Goal: Task Accomplishment & Management: Manage account settings

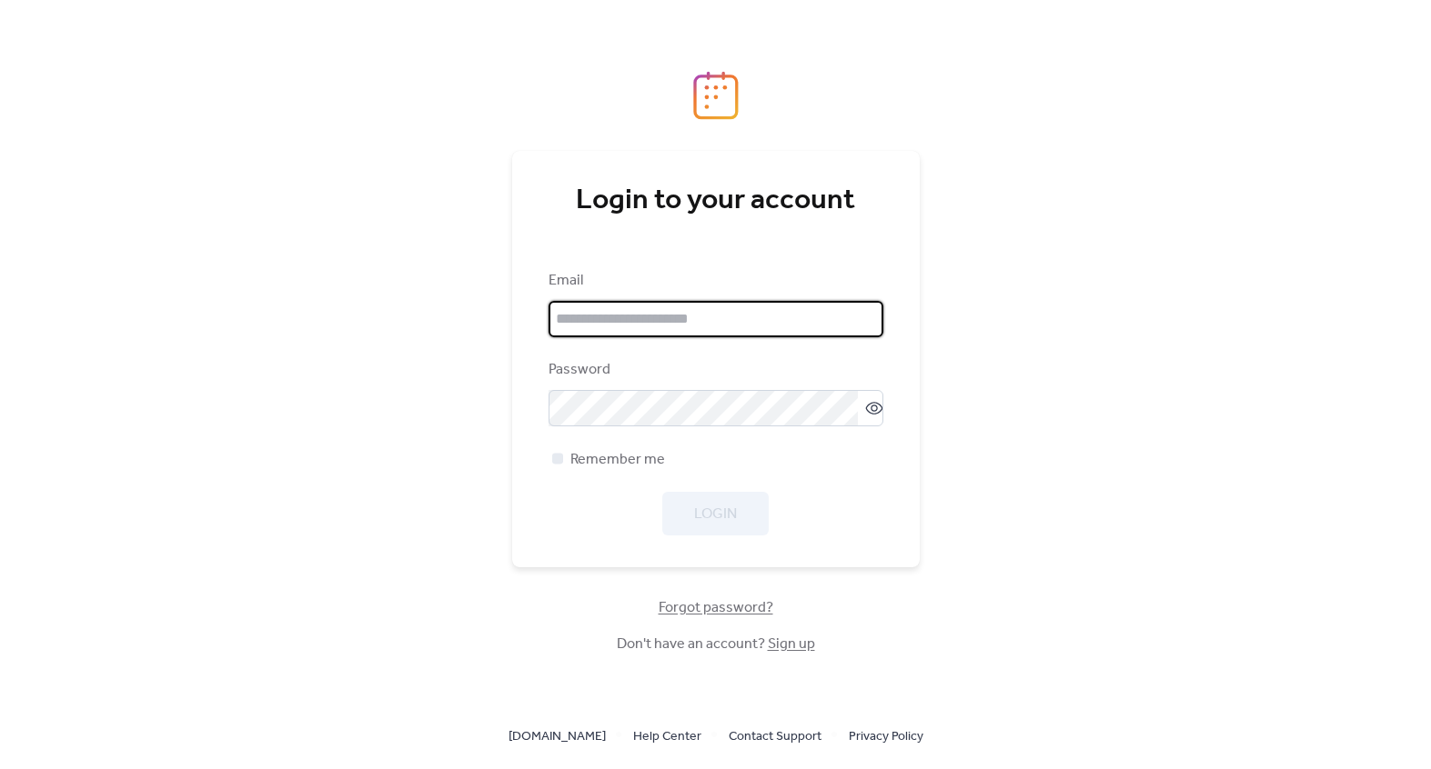
click at [674, 317] on input "email" at bounding box center [715, 319] width 335 height 36
type input "**********"
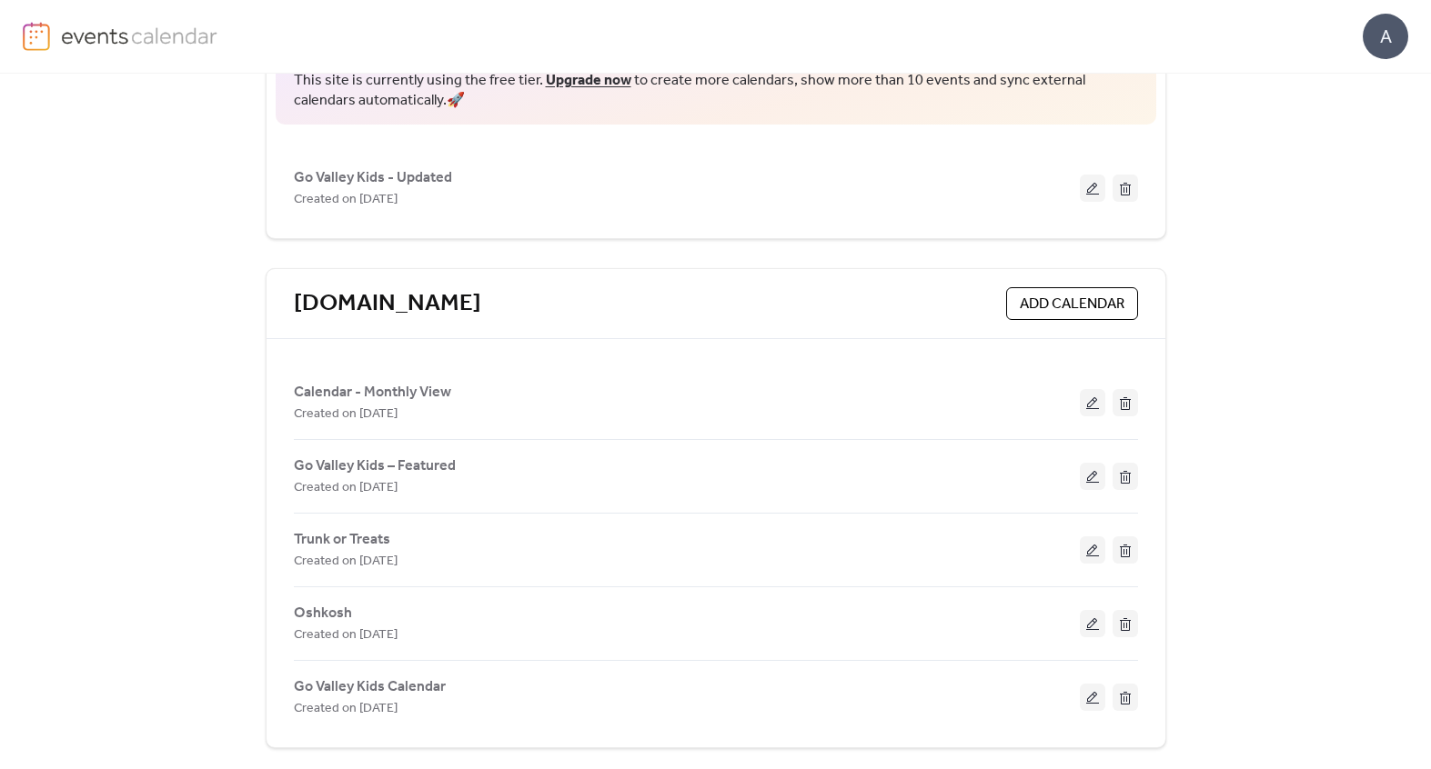
scroll to position [206, 0]
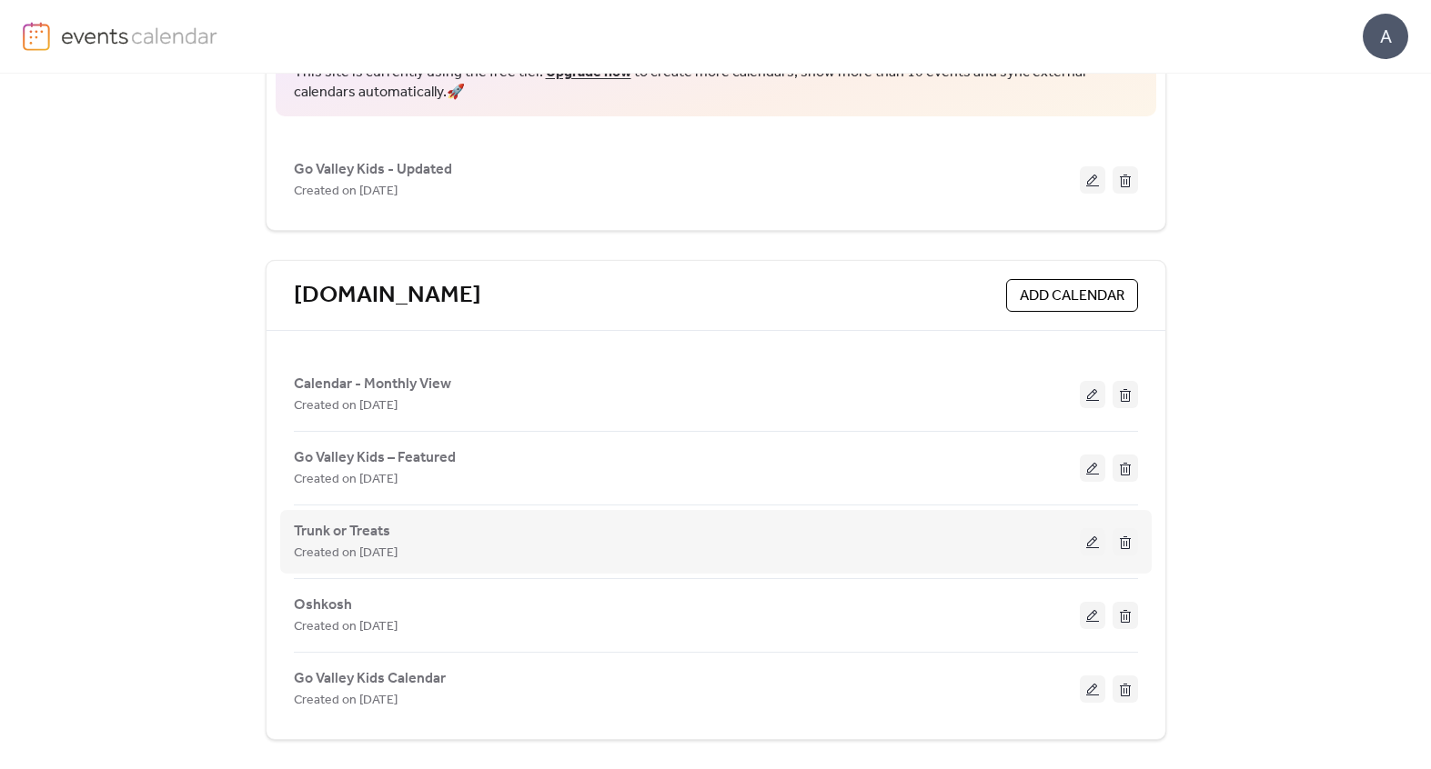
click at [918, 538] on div "Trunk or Treats Created on [DATE]" at bounding box center [687, 542] width 786 height 44
click at [1085, 541] on button at bounding box center [1092, 541] width 25 height 27
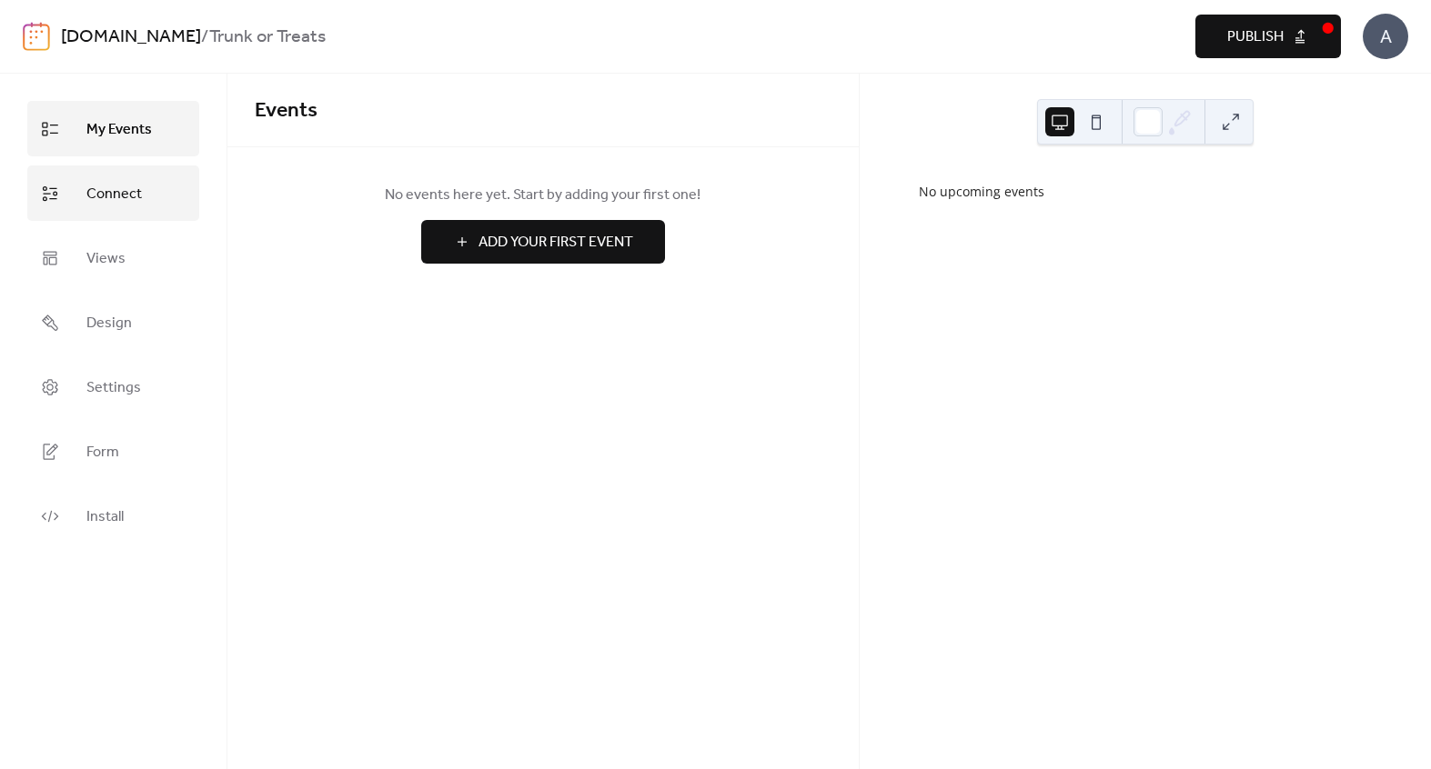
click at [99, 204] on span "Connect" at bounding box center [113, 194] width 55 height 28
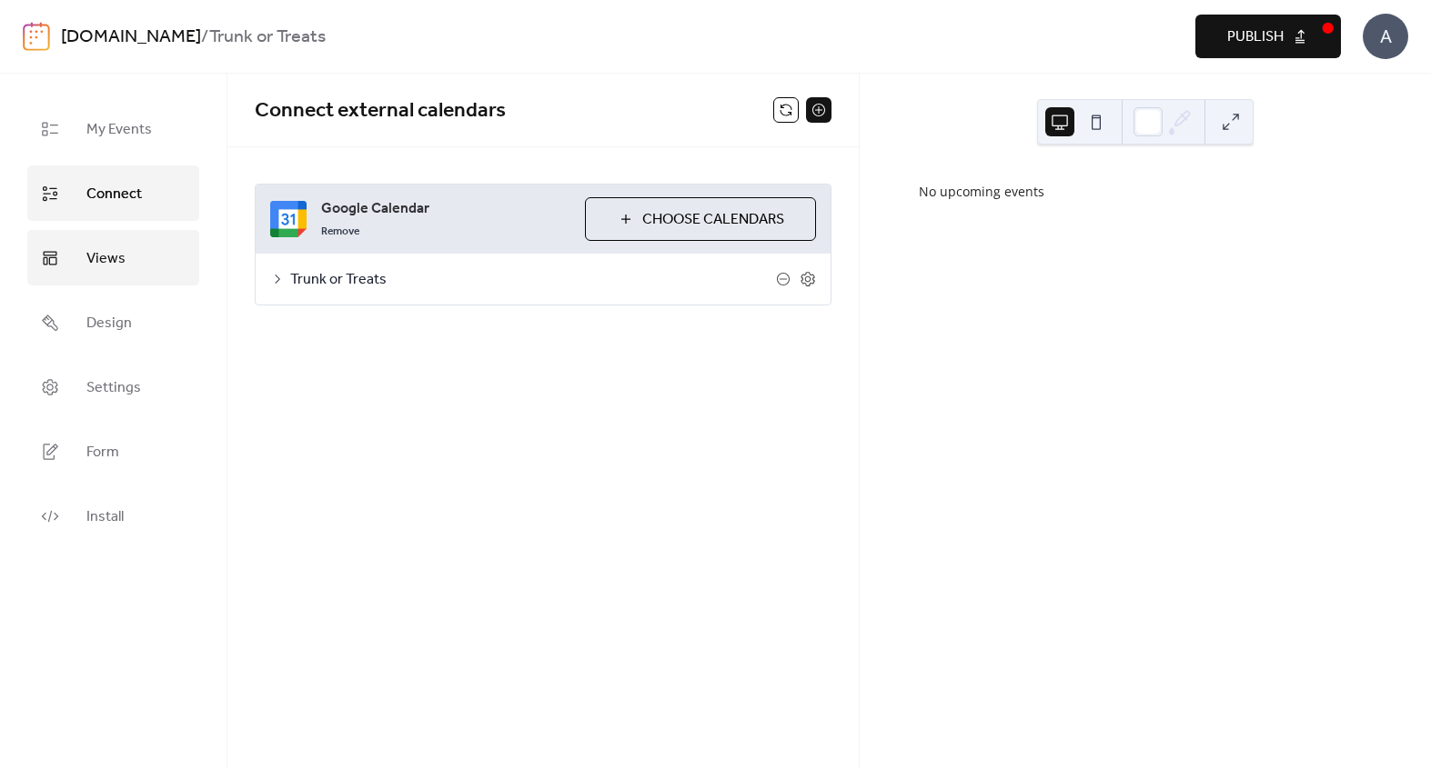
click at [98, 253] on span "Views" at bounding box center [105, 259] width 39 height 28
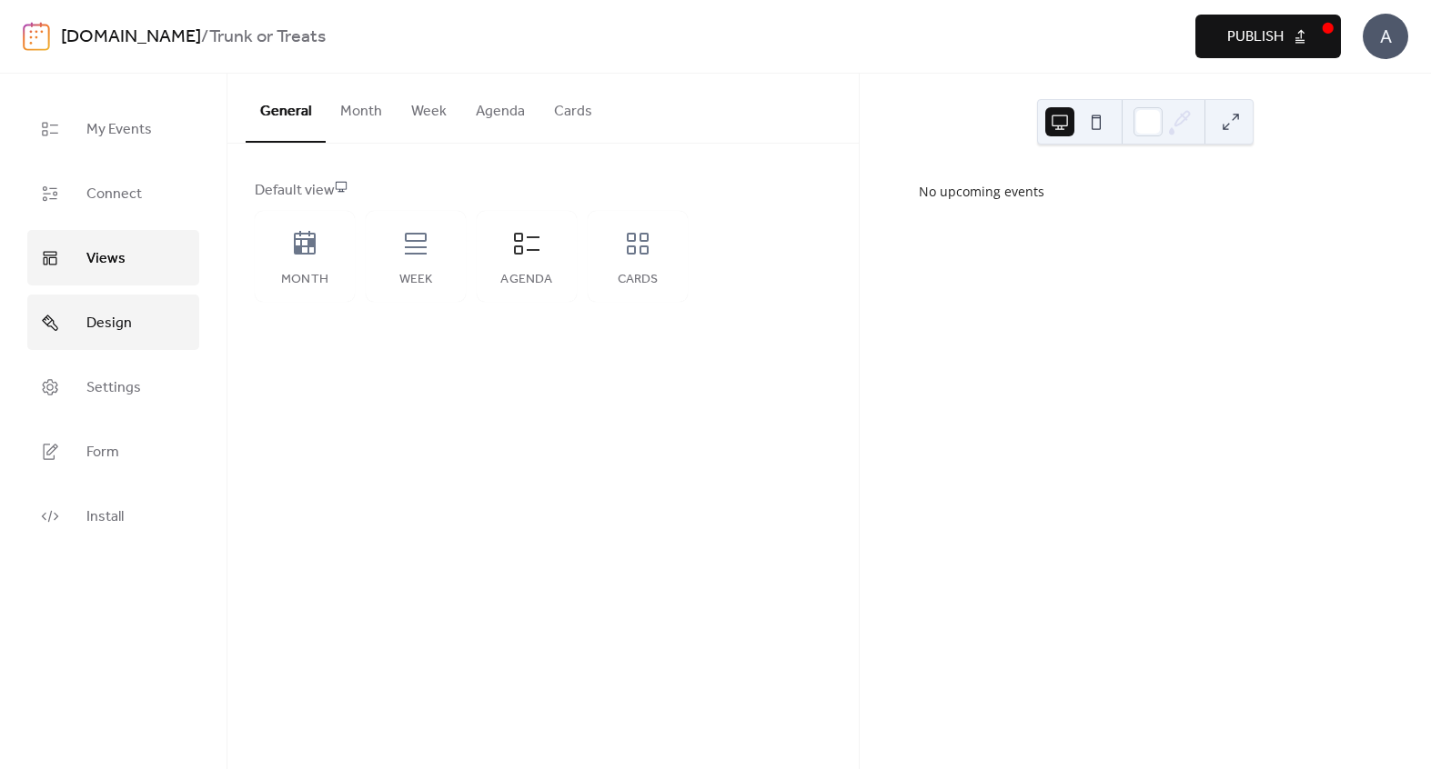
click at [99, 310] on span "Design" at bounding box center [108, 323] width 45 height 28
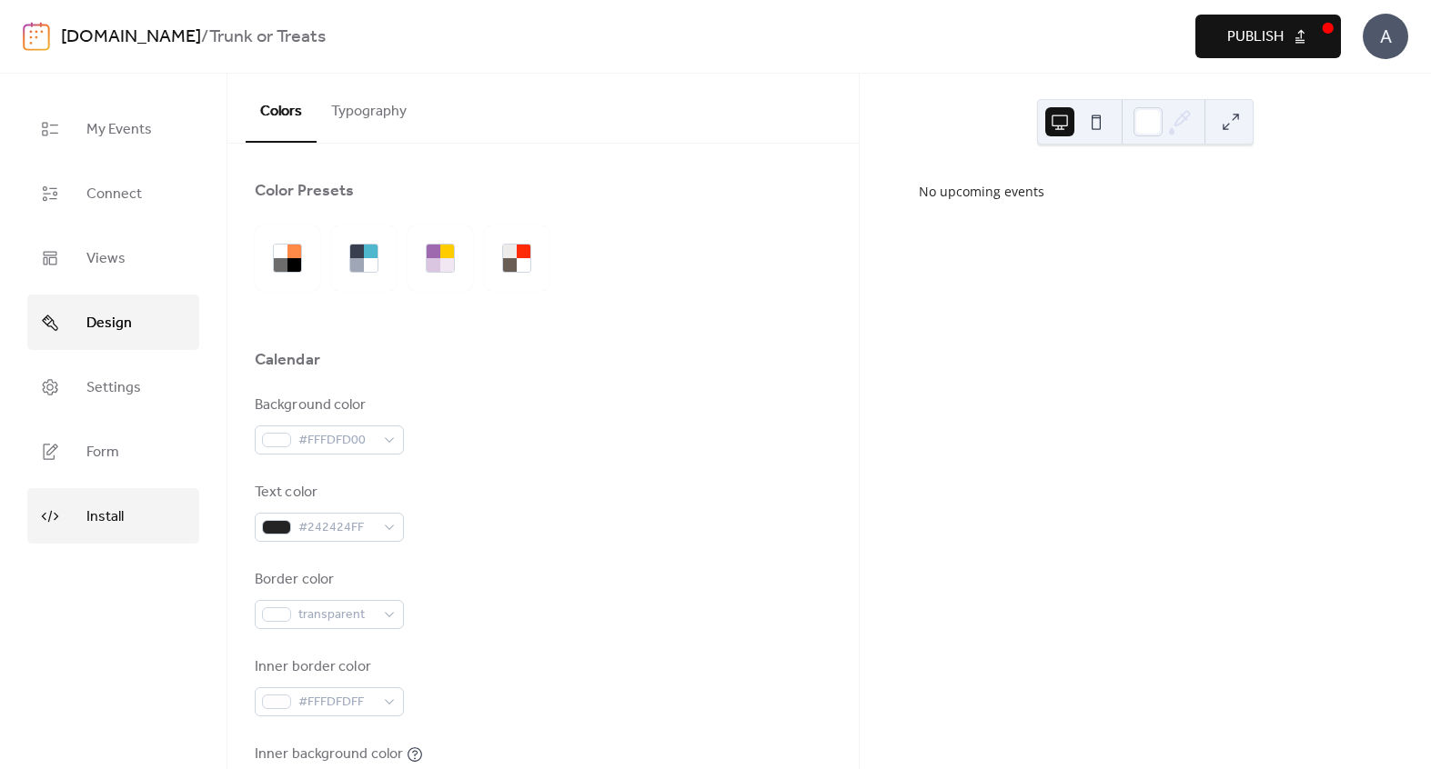
click at [102, 512] on span "Install" at bounding box center [104, 517] width 37 height 28
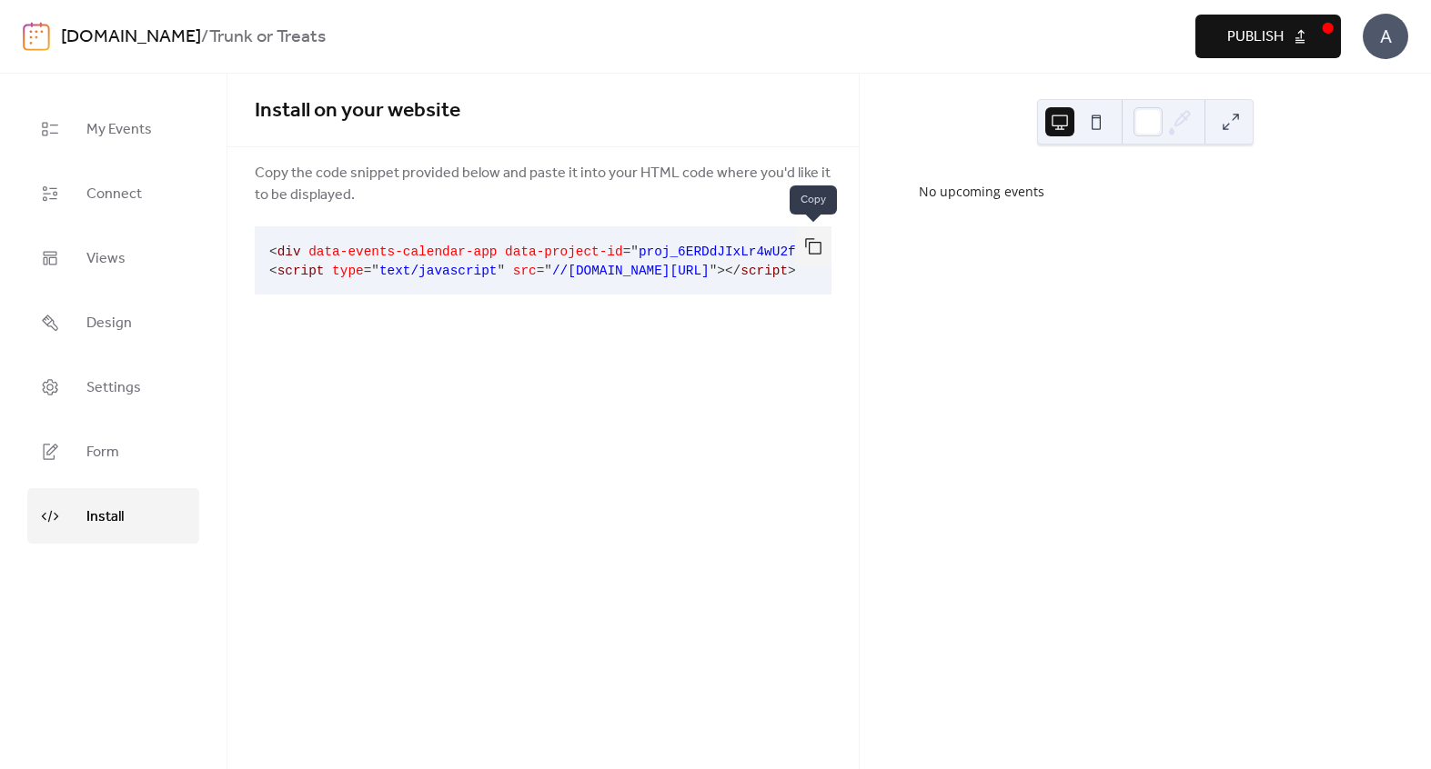
click at [807, 253] on button "button" at bounding box center [813, 246] width 36 height 40
click at [134, 196] on span "Connect" at bounding box center [113, 194] width 55 height 28
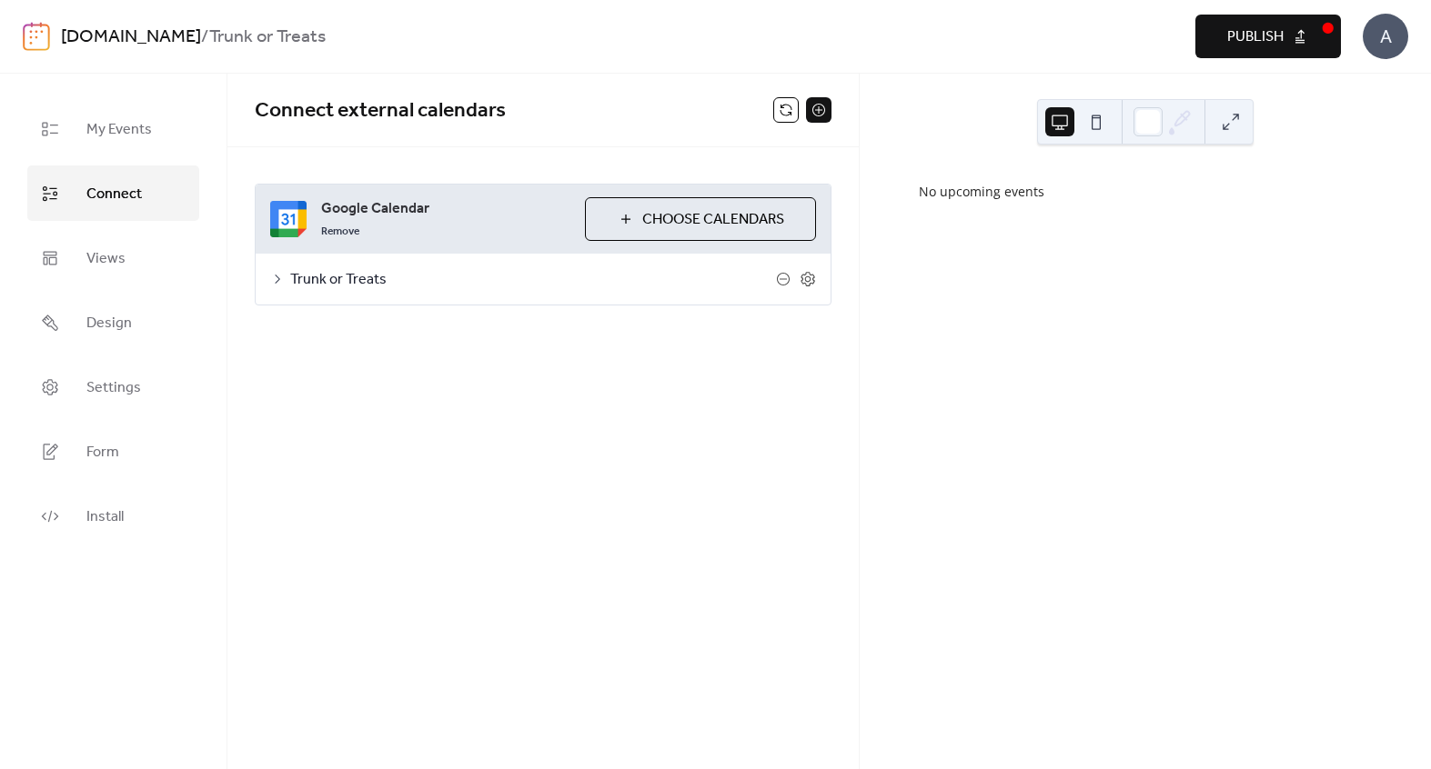
click at [284, 278] on icon at bounding box center [277, 279] width 15 height 15
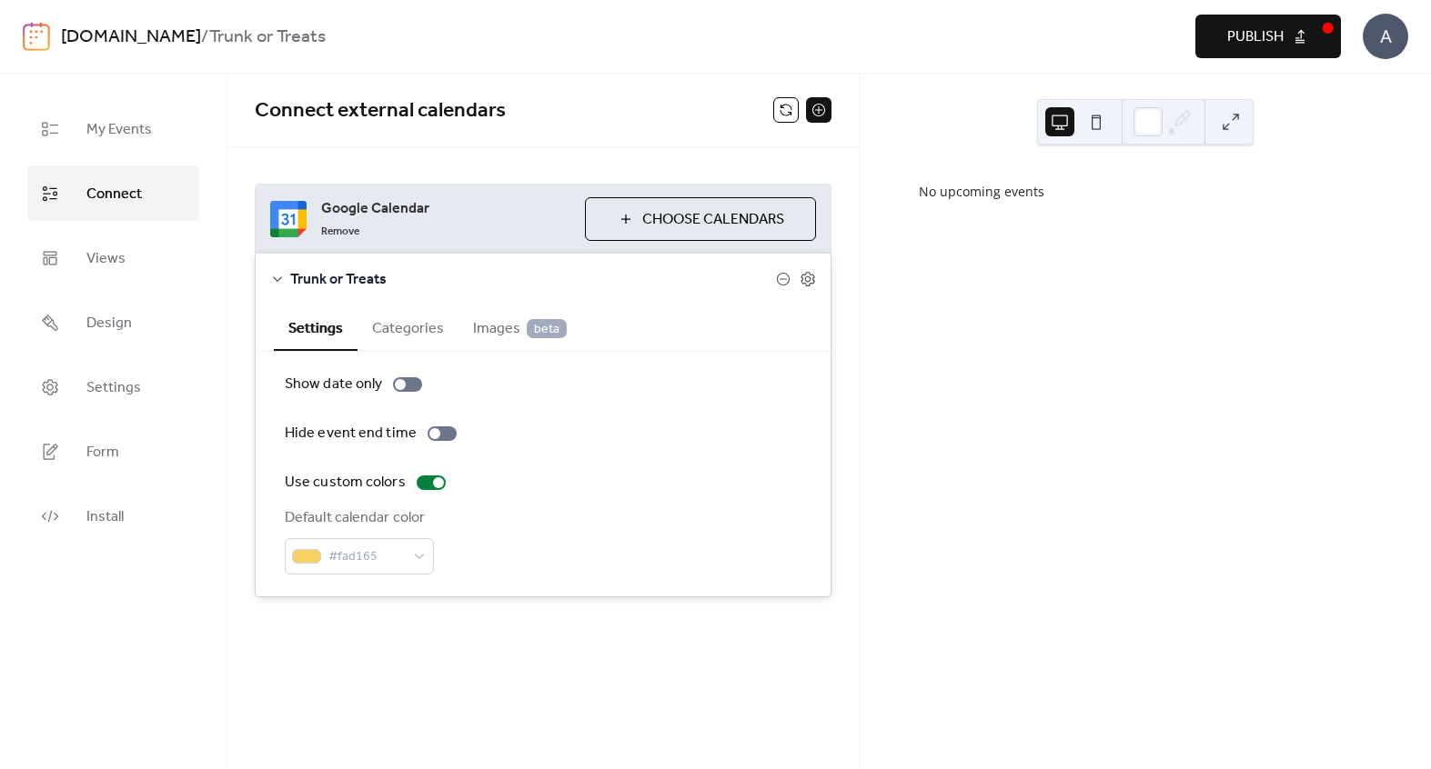
click at [1280, 34] on span "Publish" at bounding box center [1255, 37] width 56 height 22
click at [493, 318] on span "Images beta" at bounding box center [520, 329] width 94 height 22
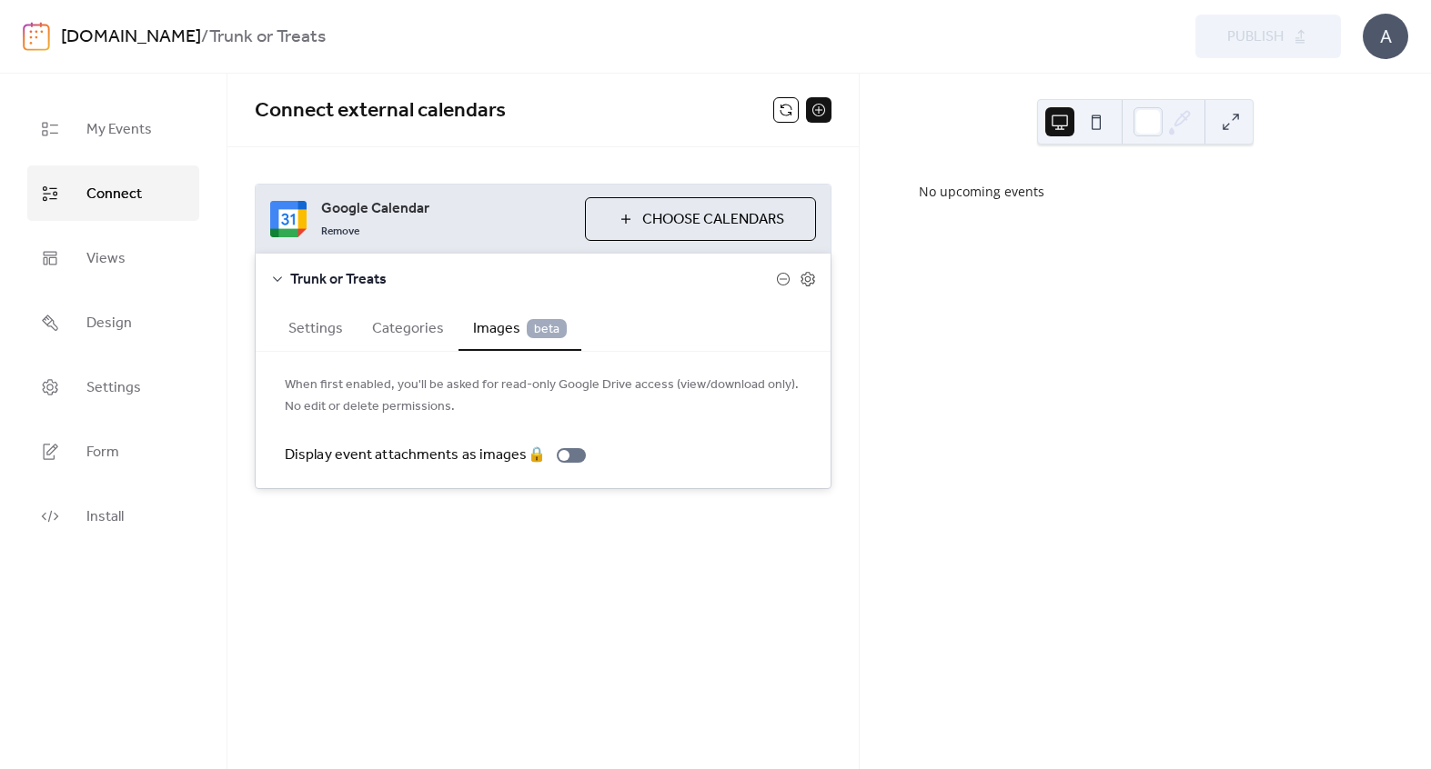
click at [417, 327] on button "Categories" at bounding box center [407, 327] width 101 height 45
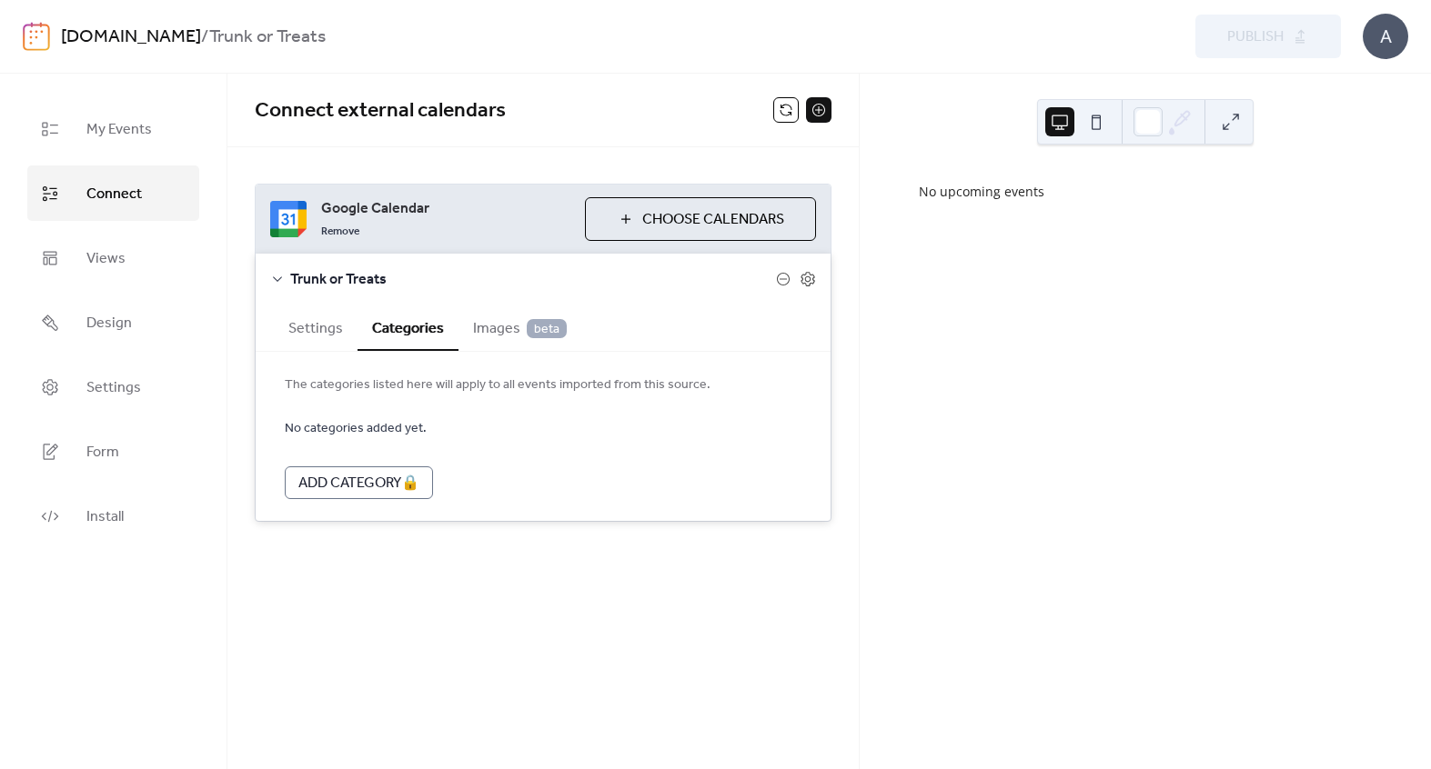
click at [327, 330] on button "Settings" at bounding box center [316, 327] width 84 height 45
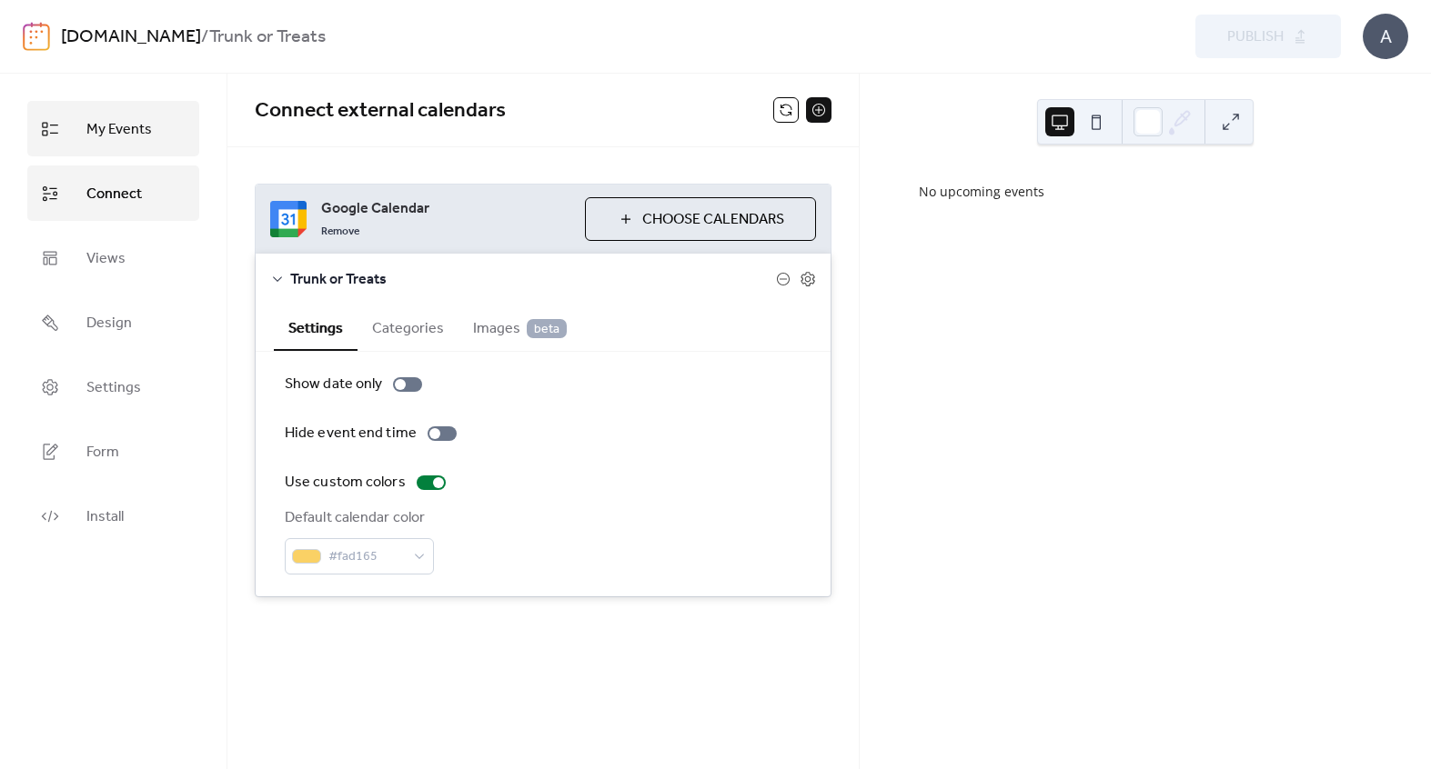
click at [104, 137] on span "My Events" at bounding box center [118, 130] width 65 height 28
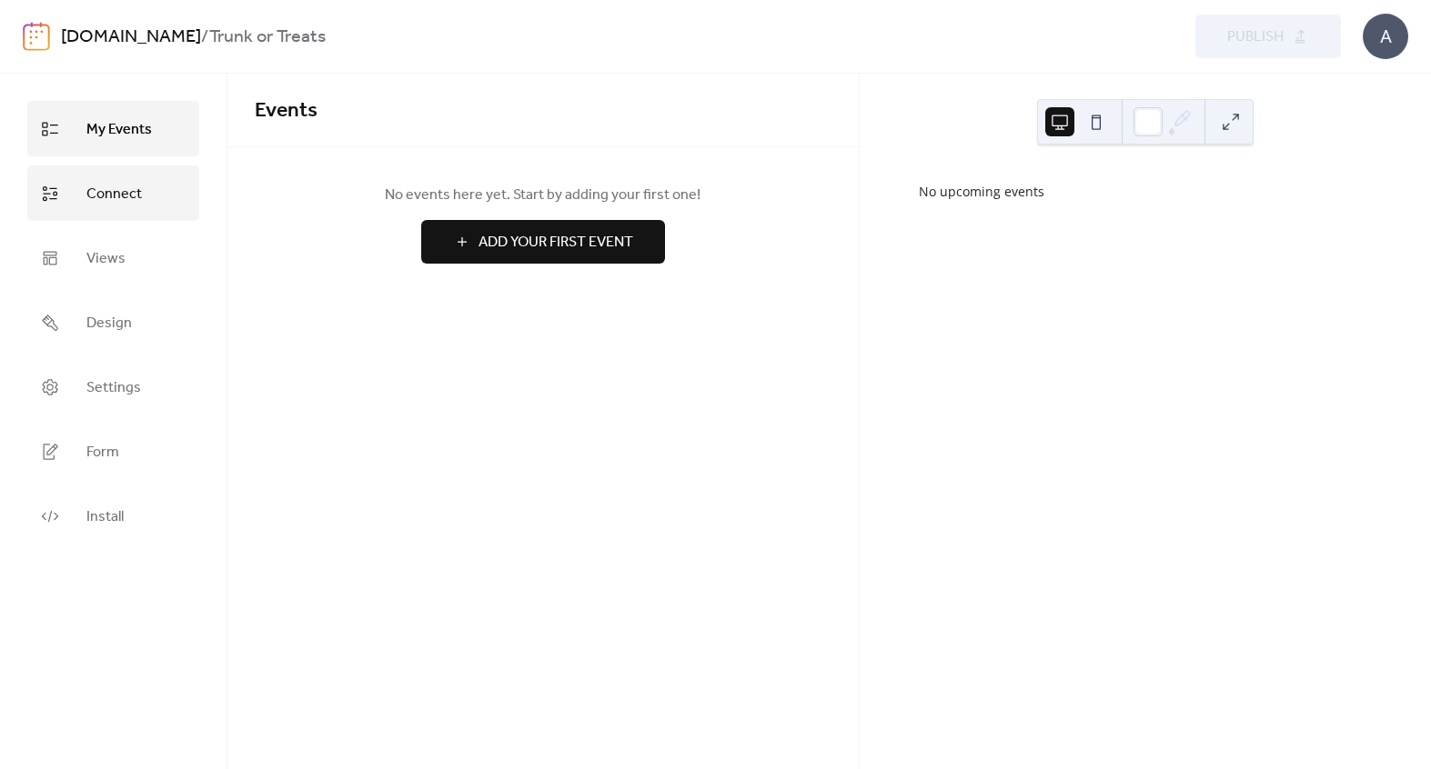
click at [105, 192] on span "Connect" at bounding box center [113, 194] width 55 height 28
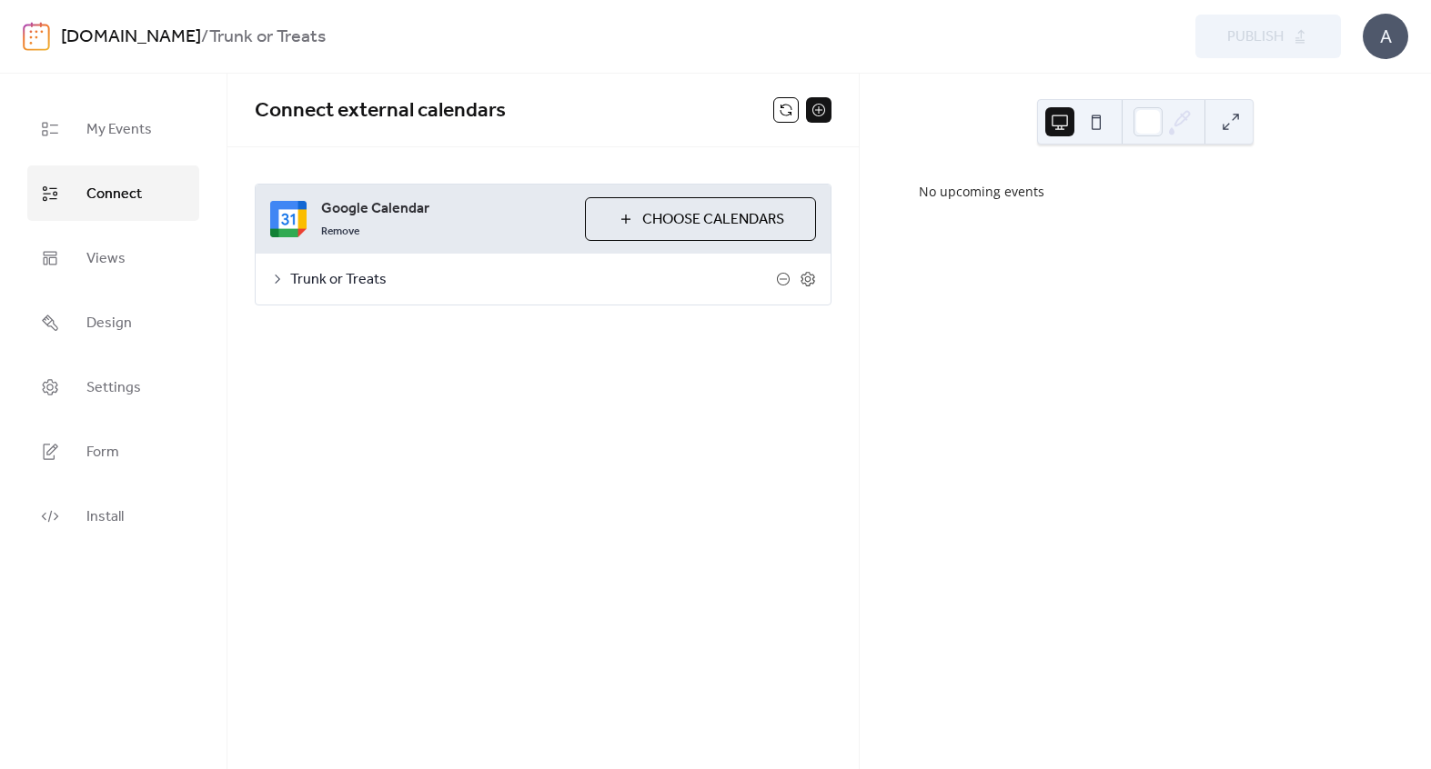
click at [313, 279] on span "Trunk or Treats" at bounding box center [533, 280] width 486 height 22
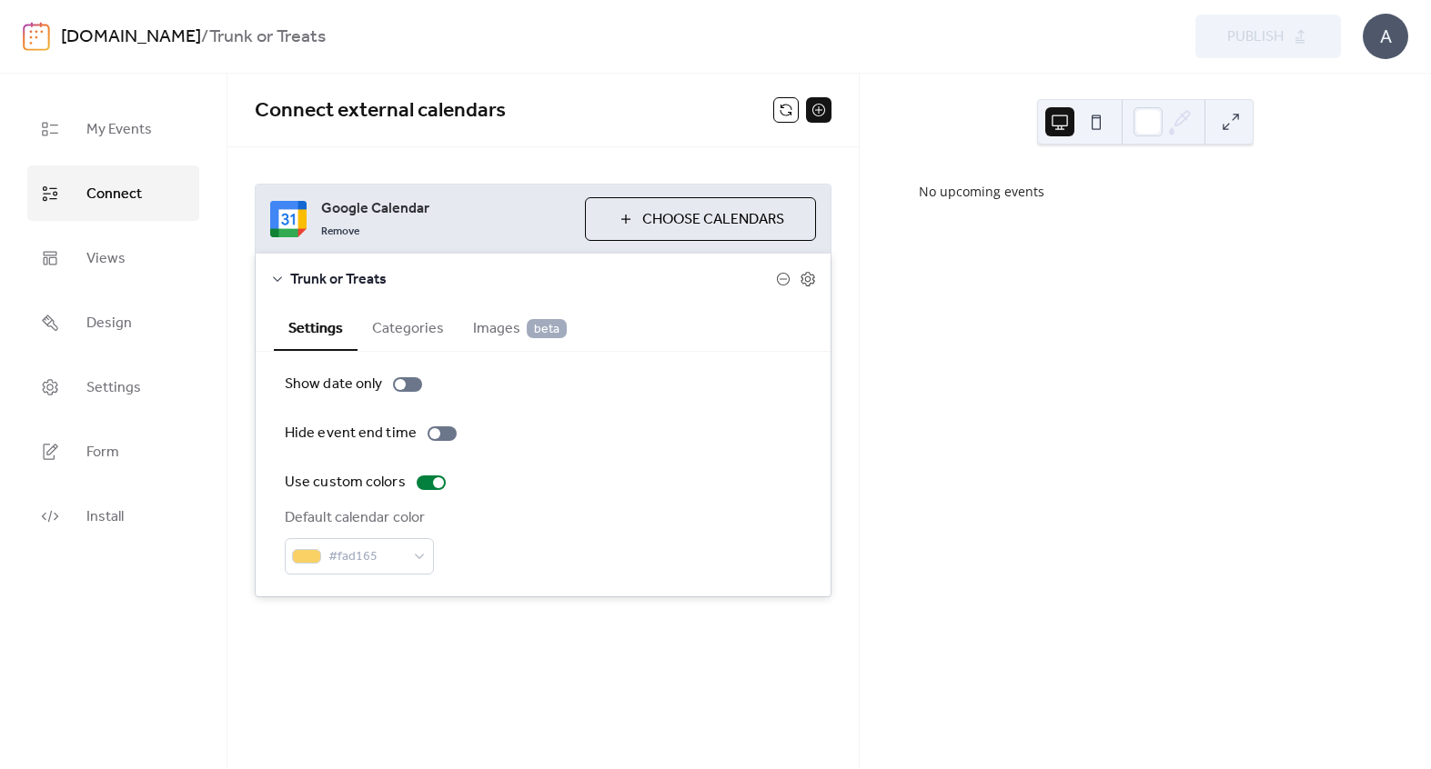
click at [313, 279] on span "Trunk or Treats" at bounding box center [533, 280] width 486 height 22
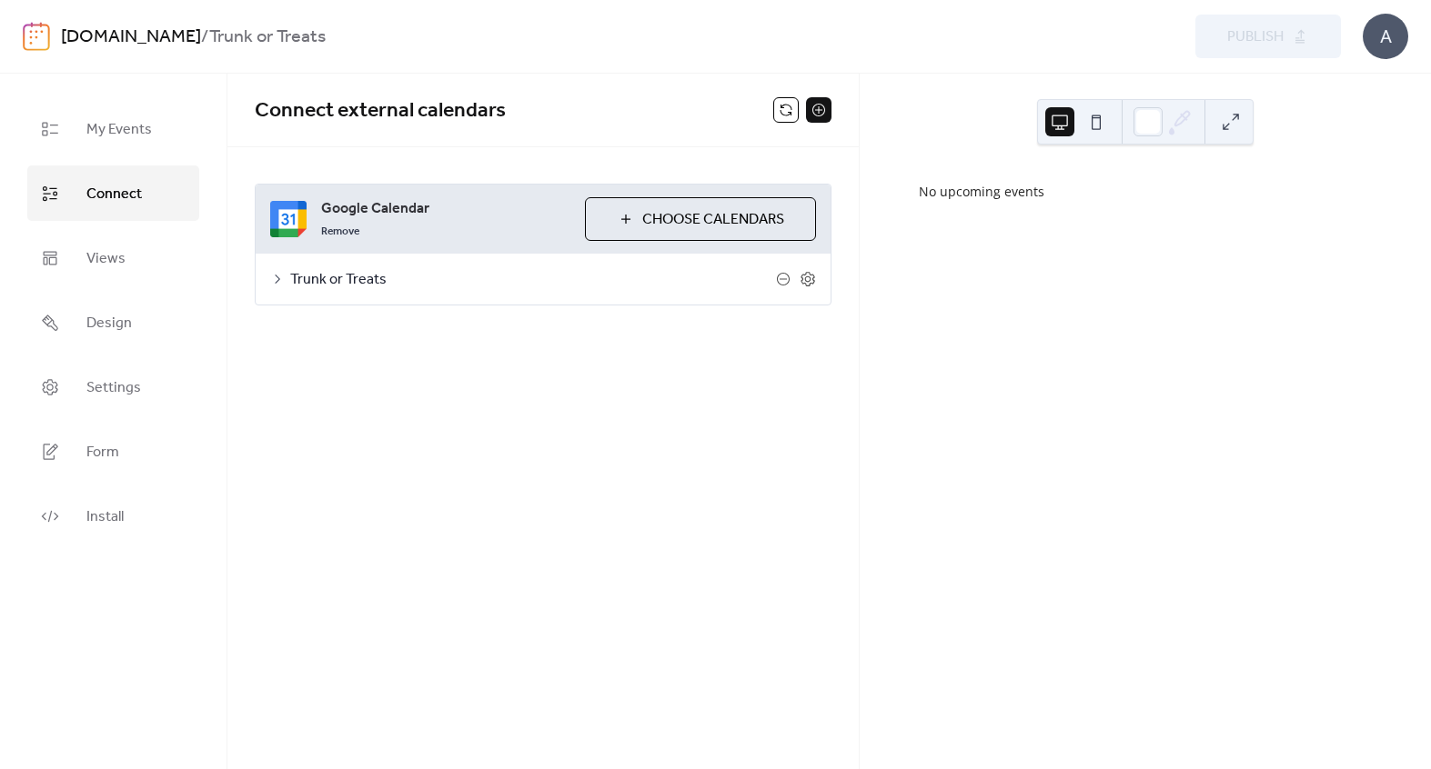
click at [566, 306] on div "Google Calendar Remove Choose Calendars Trunk or Treats Settings Categories Ima…" at bounding box center [542, 244] width 631 height 195
click at [522, 278] on span "Trunk or Treats" at bounding box center [533, 280] width 486 height 22
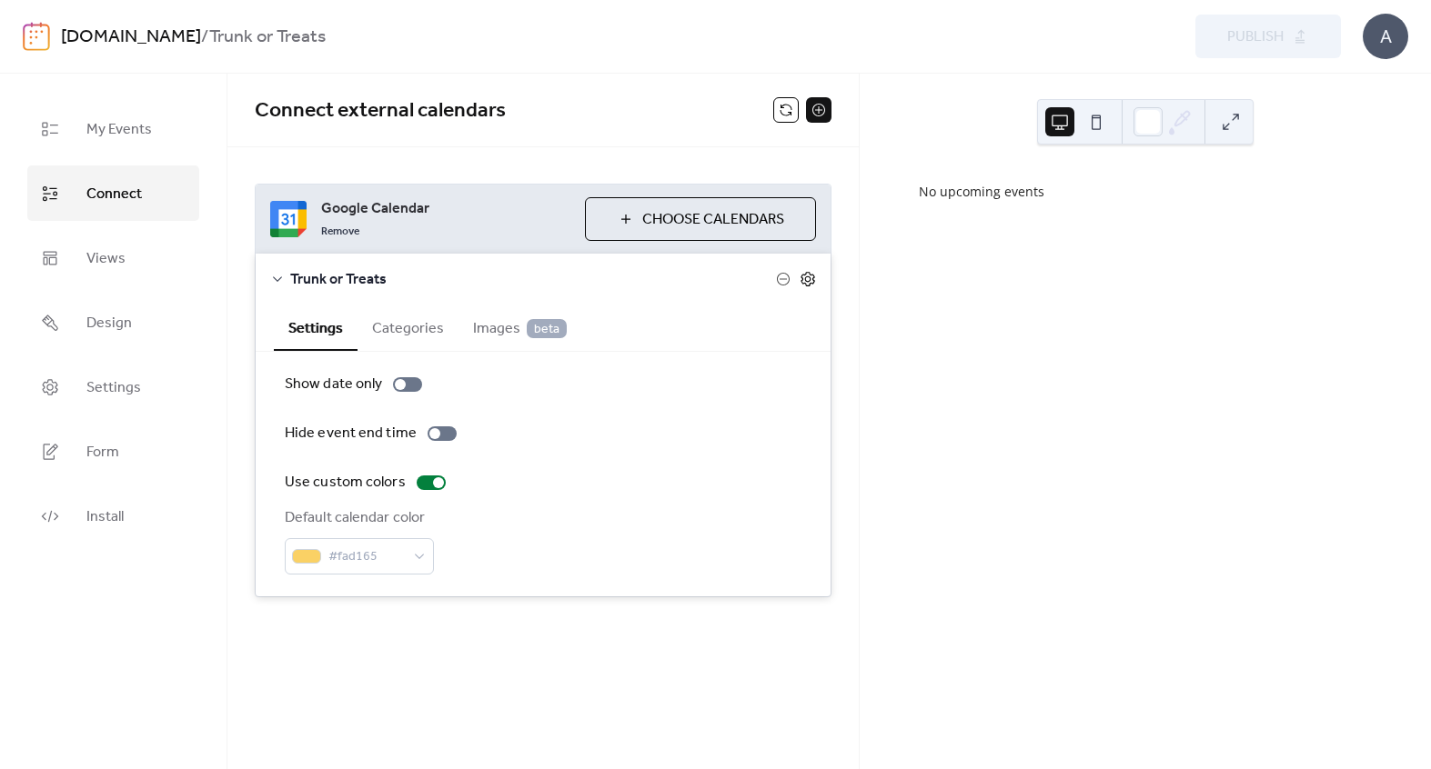
click at [809, 280] on icon at bounding box center [807, 280] width 6 height 6
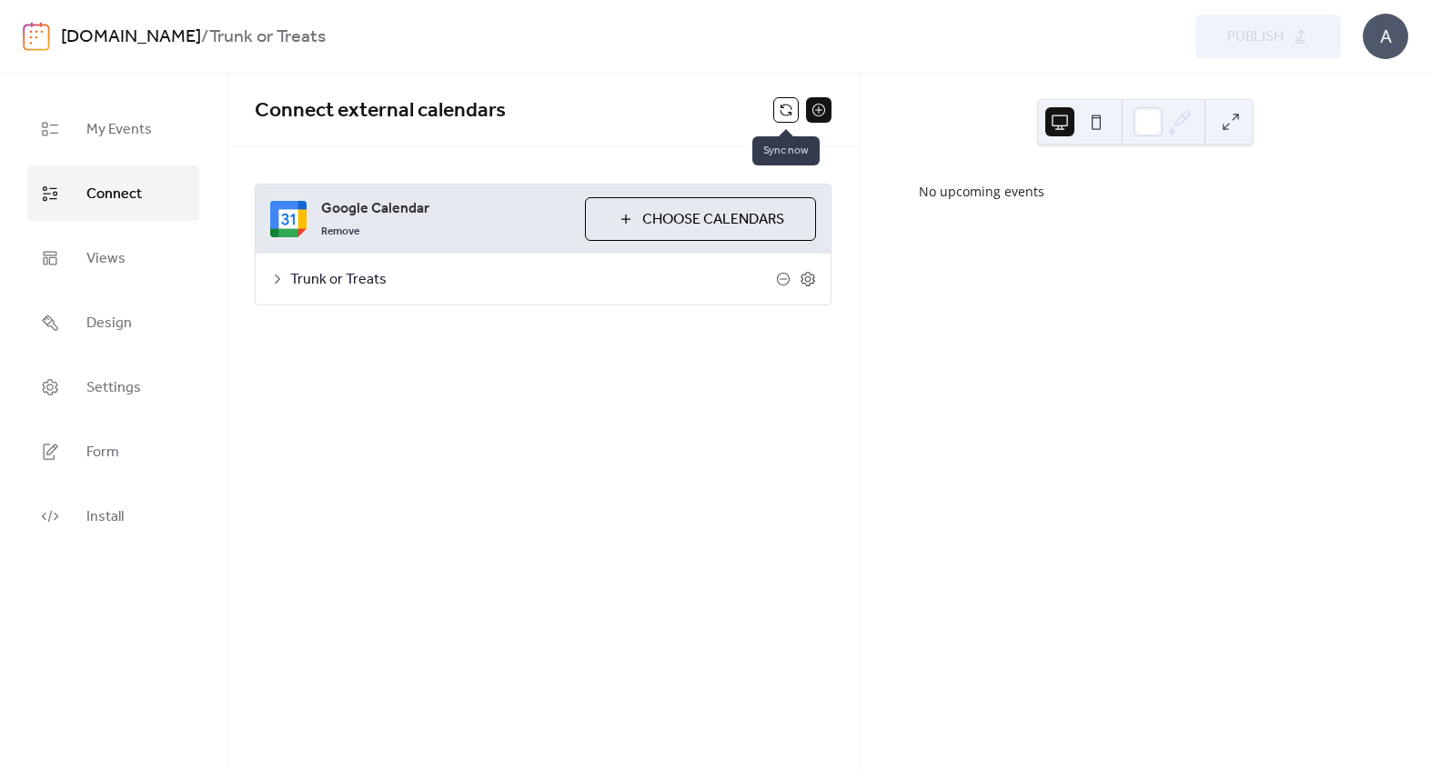
click at [780, 113] on button at bounding box center [785, 109] width 25 height 25
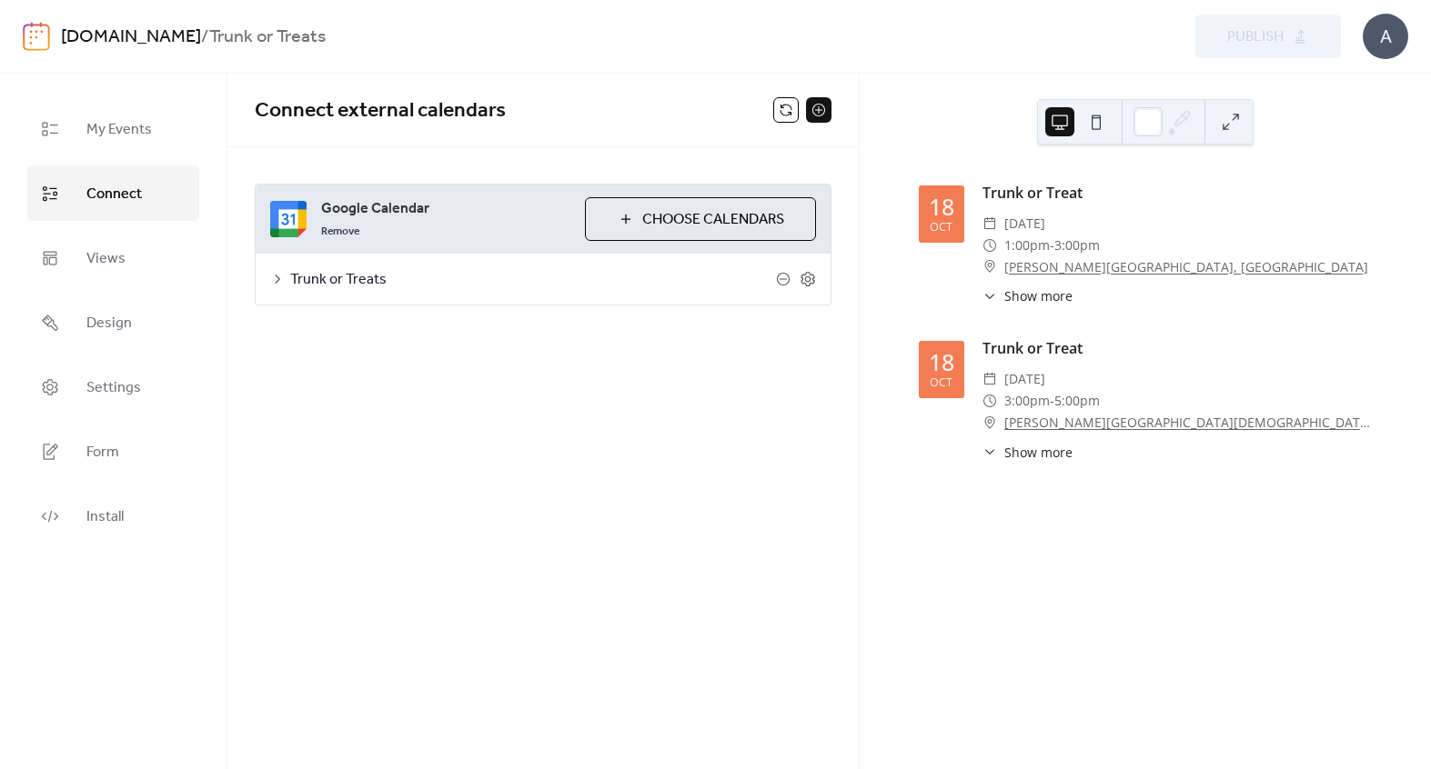
click at [1290, 126] on div "[DATE] Trunk or Treat ​ [DATE] ​ 1:00pm - 3:00pm ​ [PERSON_NAME][GEOGRAPHIC_DAT…" at bounding box center [1145, 422] width 571 height 696
click at [785, 106] on button at bounding box center [785, 109] width 25 height 25
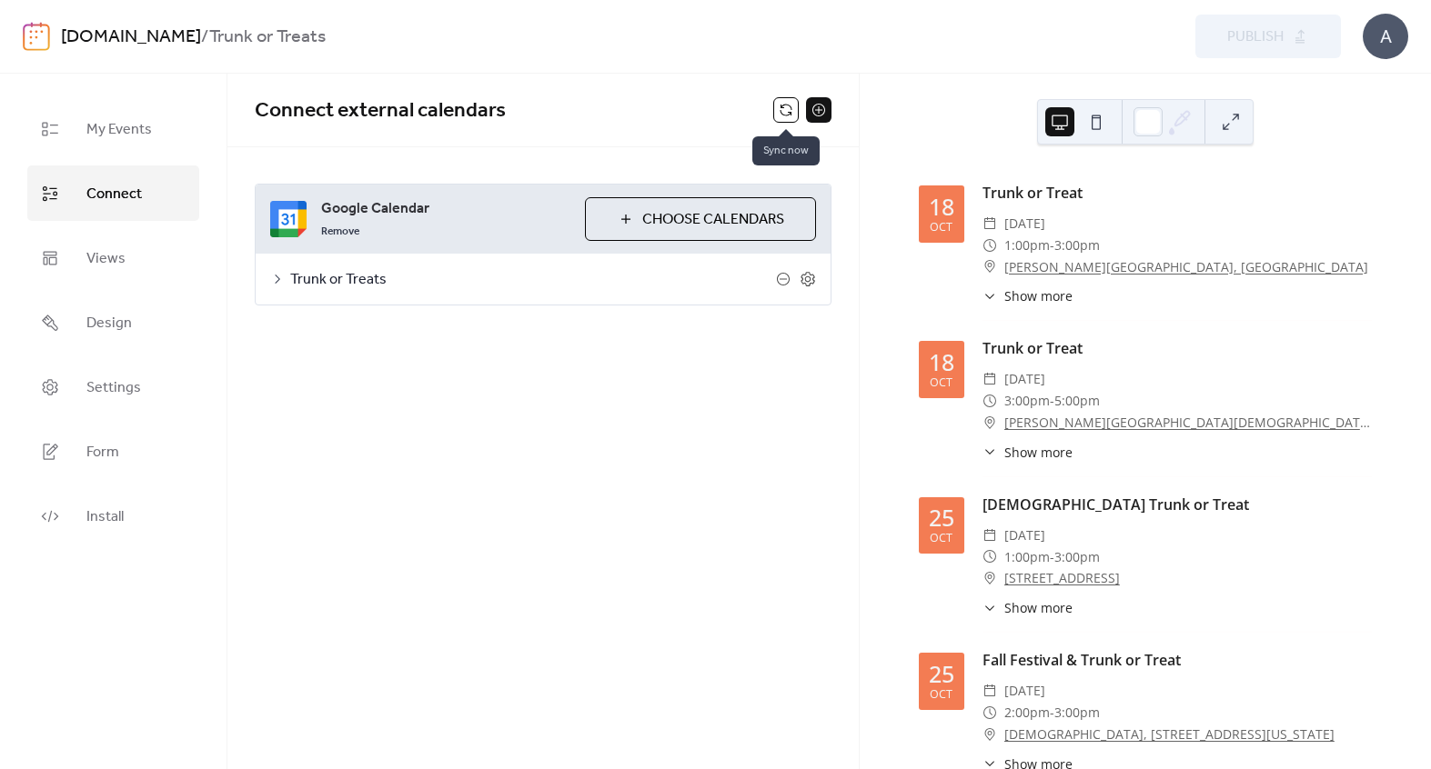
click at [784, 109] on button at bounding box center [785, 109] width 25 height 25
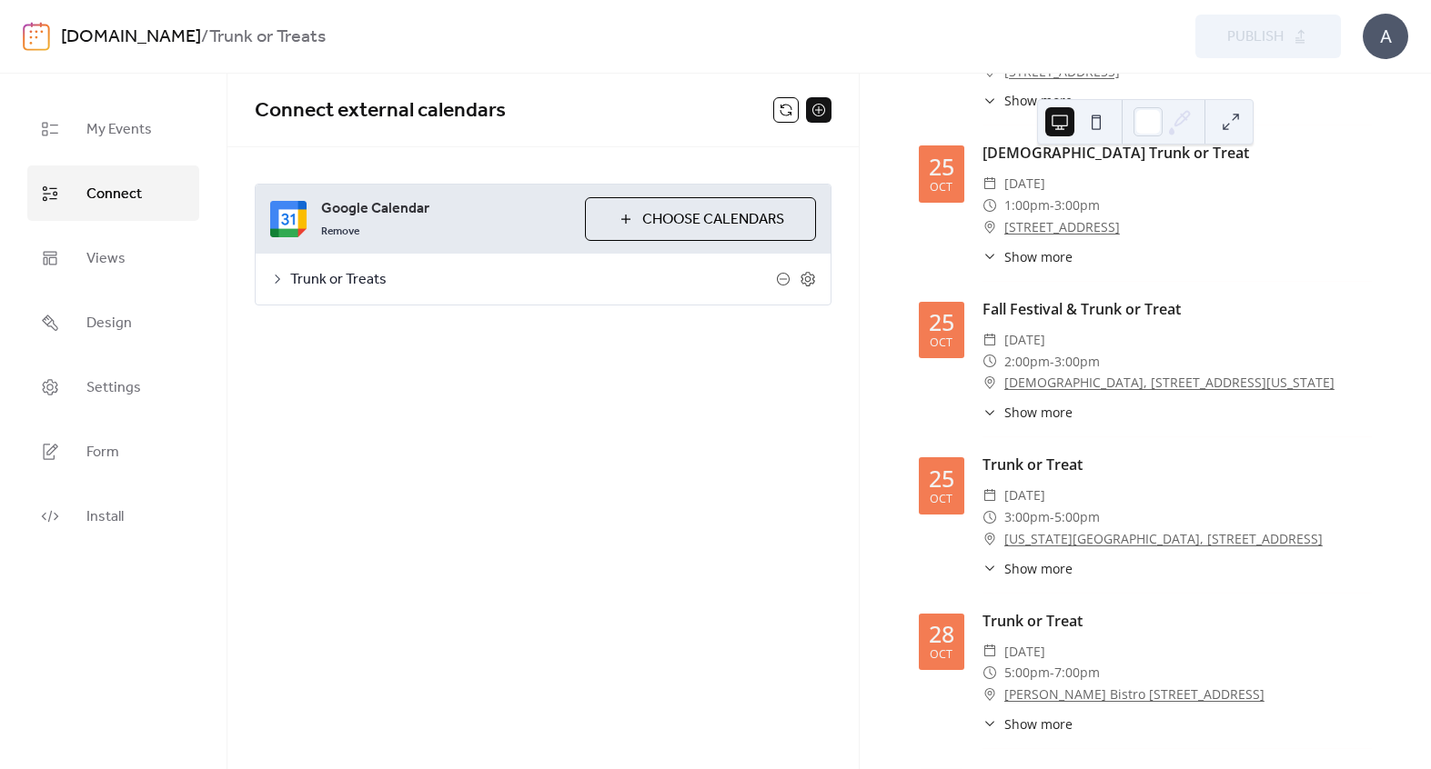
scroll to position [1174, 0]
